Goal: Task Accomplishment & Management: Manage account settings

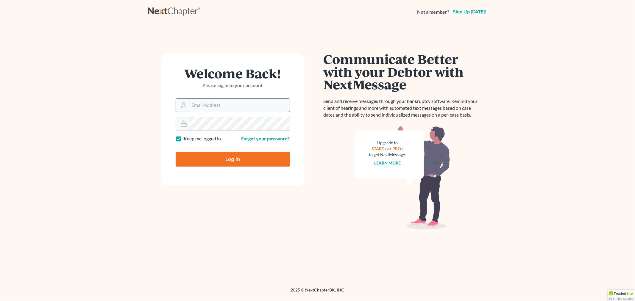
click at [209, 105] on input "Email Address" at bounding box center [239, 105] width 100 height 13
type input "[EMAIL_ADDRESS][DOMAIN_NAME]"
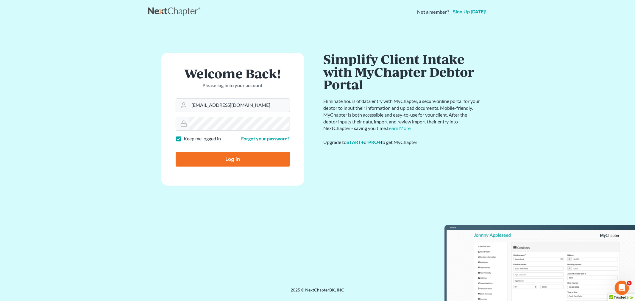
click at [227, 157] on input "Log In" at bounding box center [233, 159] width 114 height 15
type input "Thinking..."
